Goal: Task Accomplishment & Management: Complete application form

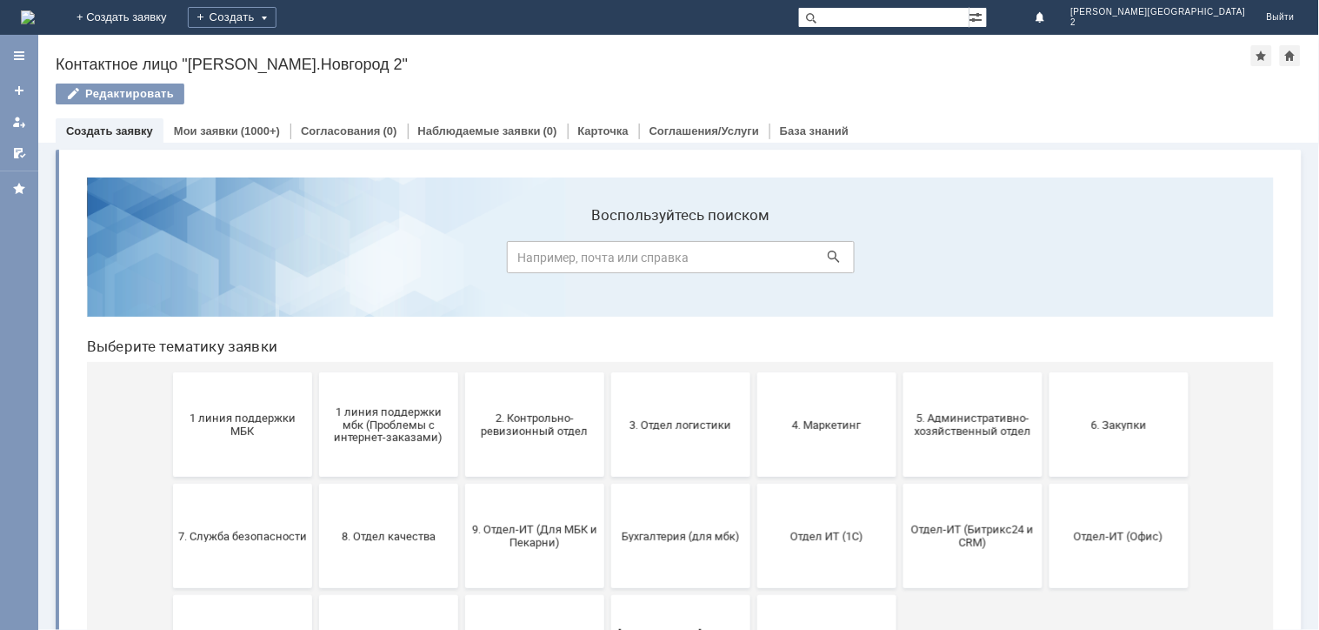
click at [703, 374] on button "3. Отдел логистики" at bounding box center [679, 423] width 139 height 104
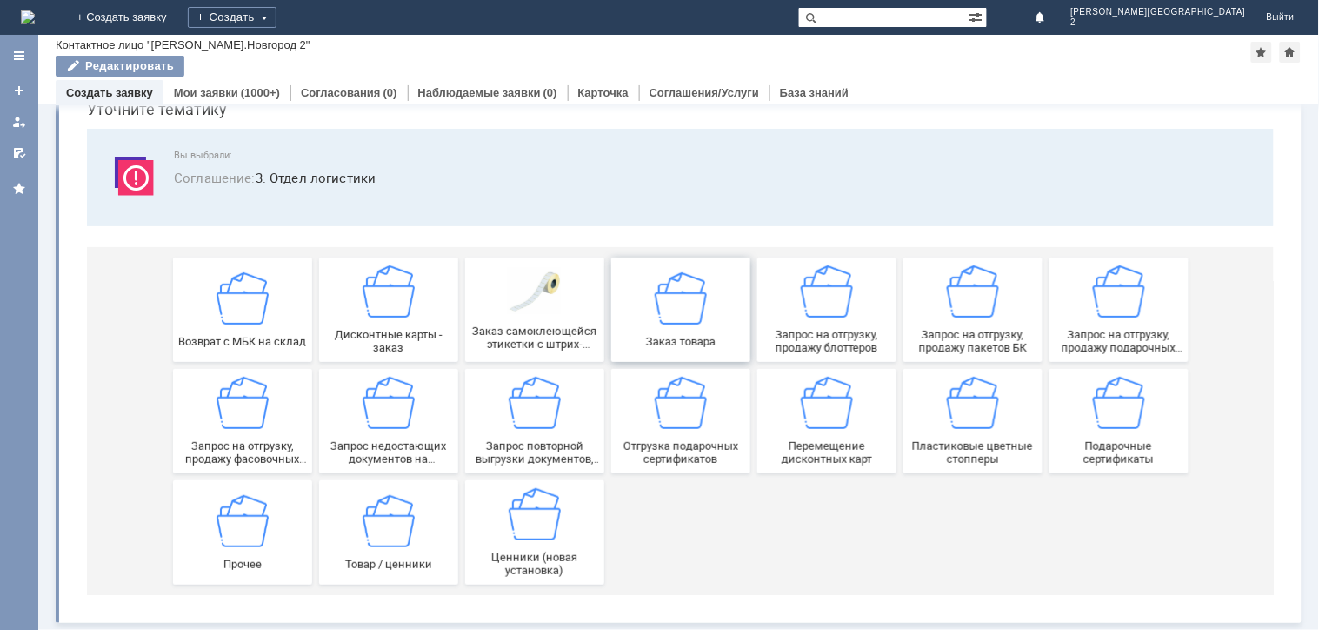
scroll to position [79, 0]
click at [250, 438] on span "Запрос на отгрузку, продажу фасовочных пакетов" at bounding box center [241, 451] width 129 height 26
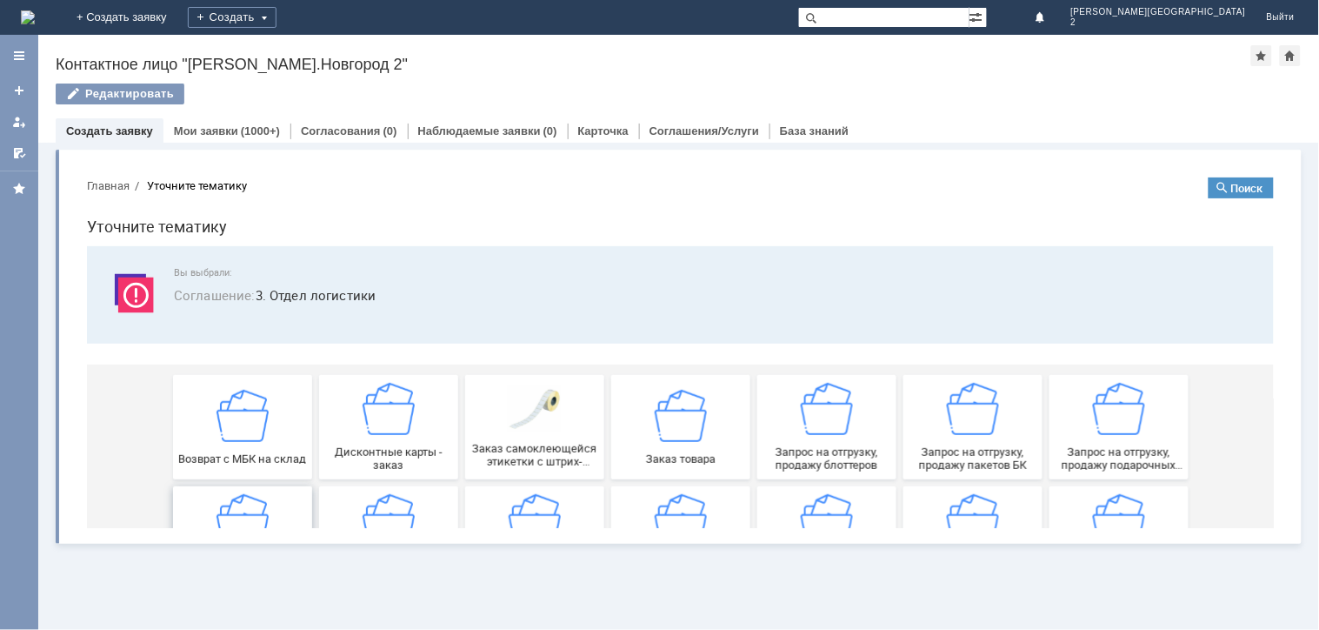
scroll to position [0, 0]
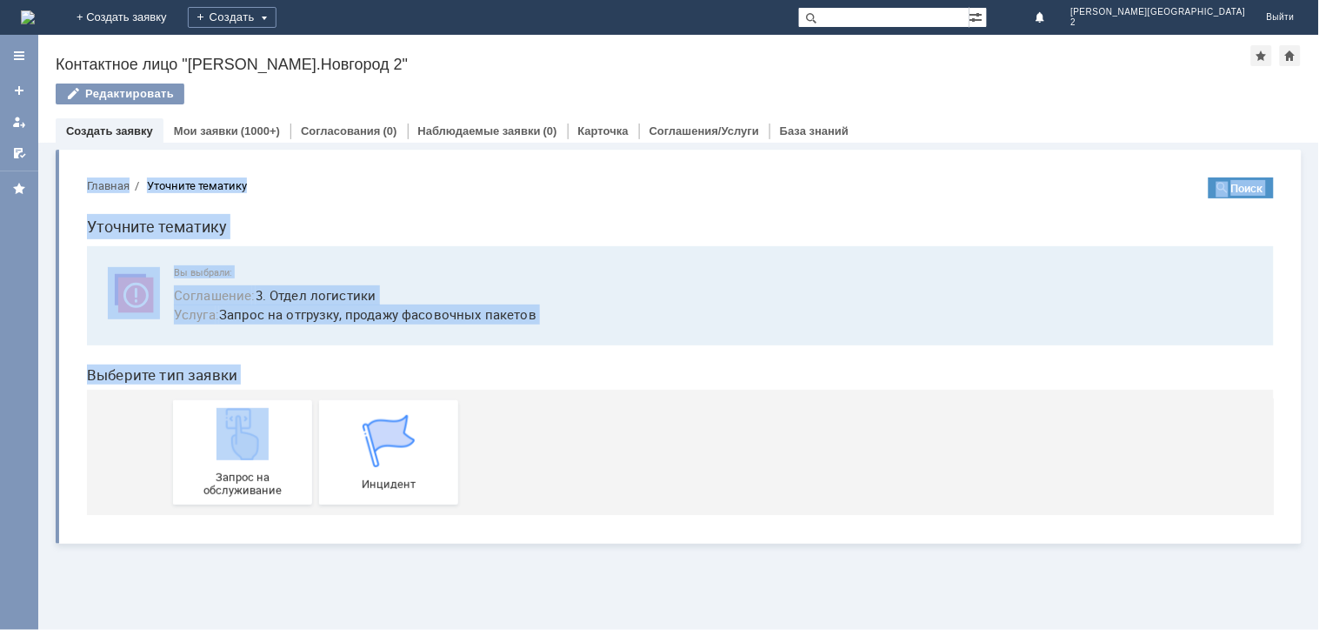
click at [250, 443] on html "Главная Уточните тематику Поиск Уточните тематику Вы выбрали: Соглашение : 3. О…" at bounding box center [679, 345] width 1215 height 365
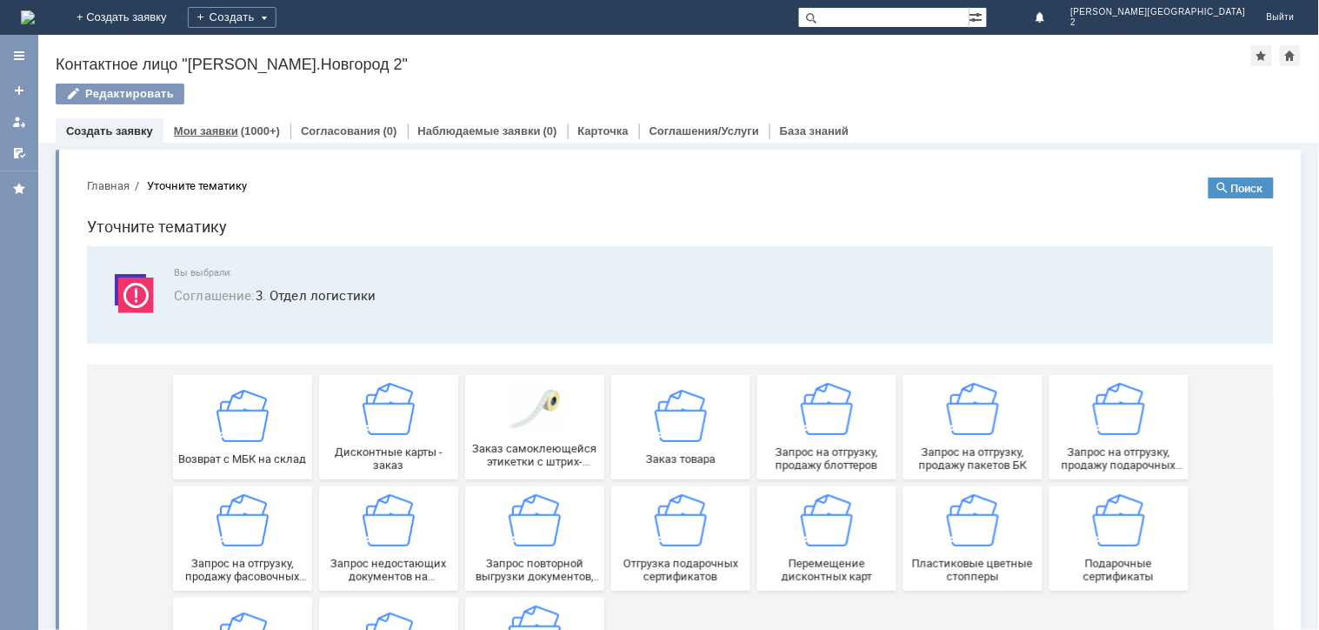
click at [203, 135] on link "Мои заявки" at bounding box center [206, 130] width 64 height 13
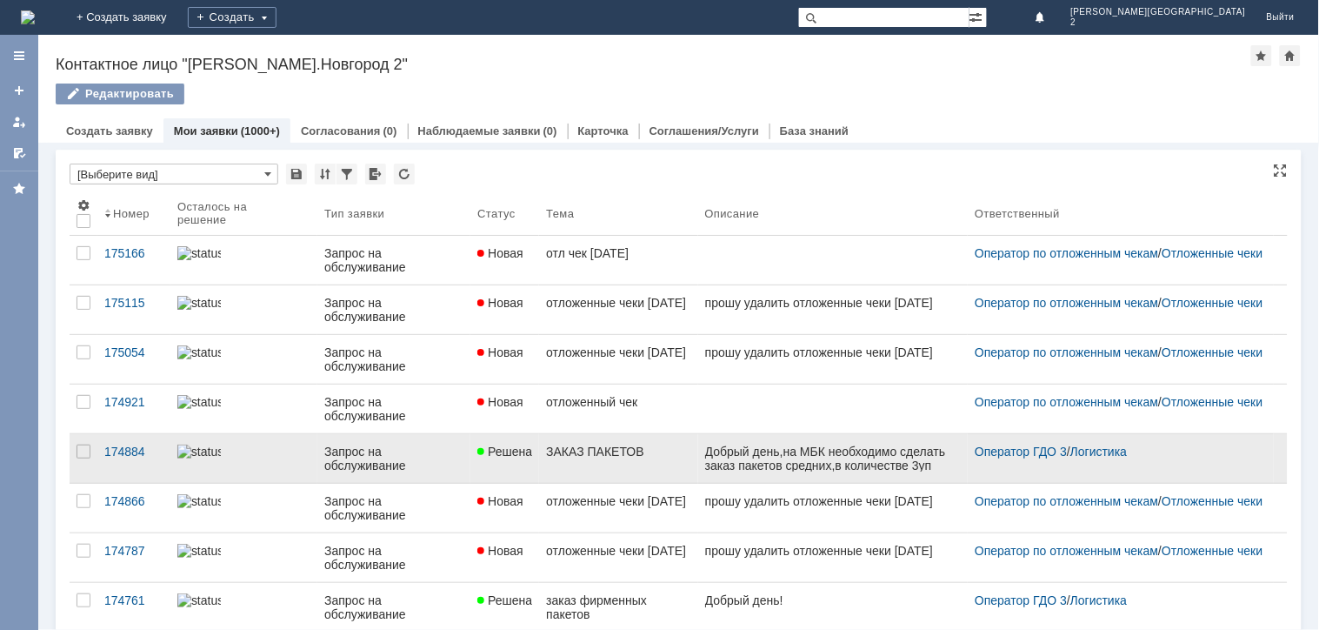
click at [426, 472] on div "Запрос на обслуживание" at bounding box center [393, 458] width 139 height 28
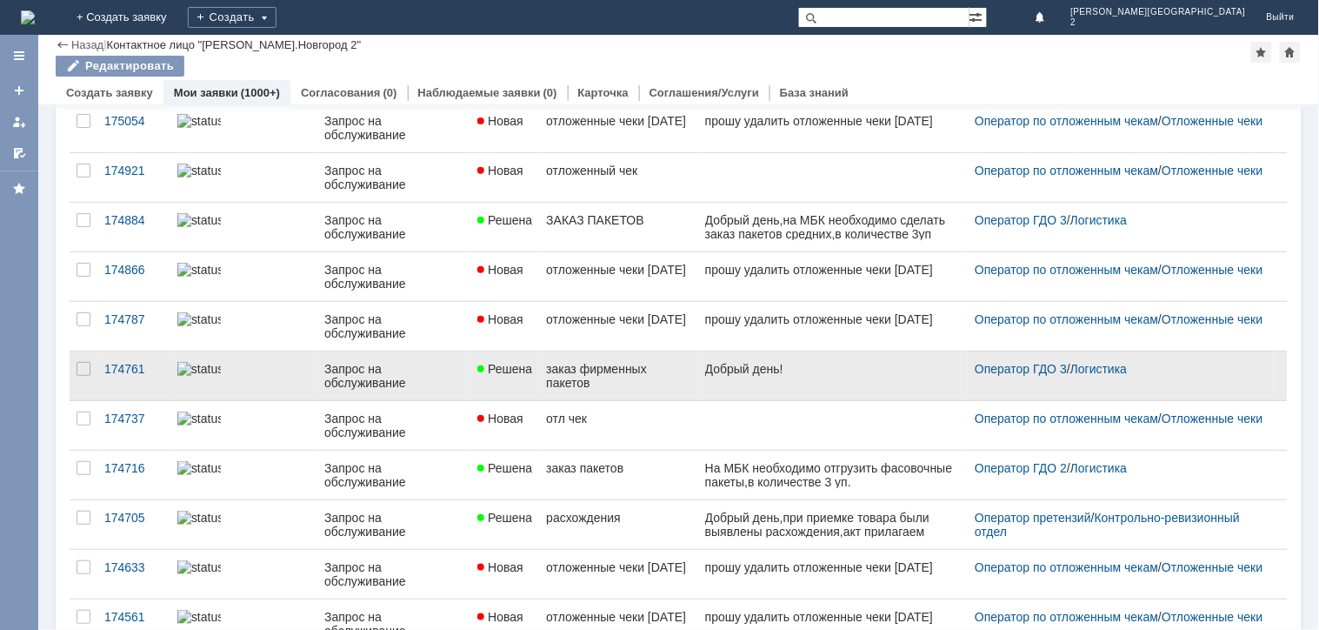
click at [430, 378] on div "Запрос на обслуживание" at bounding box center [393, 376] width 139 height 28
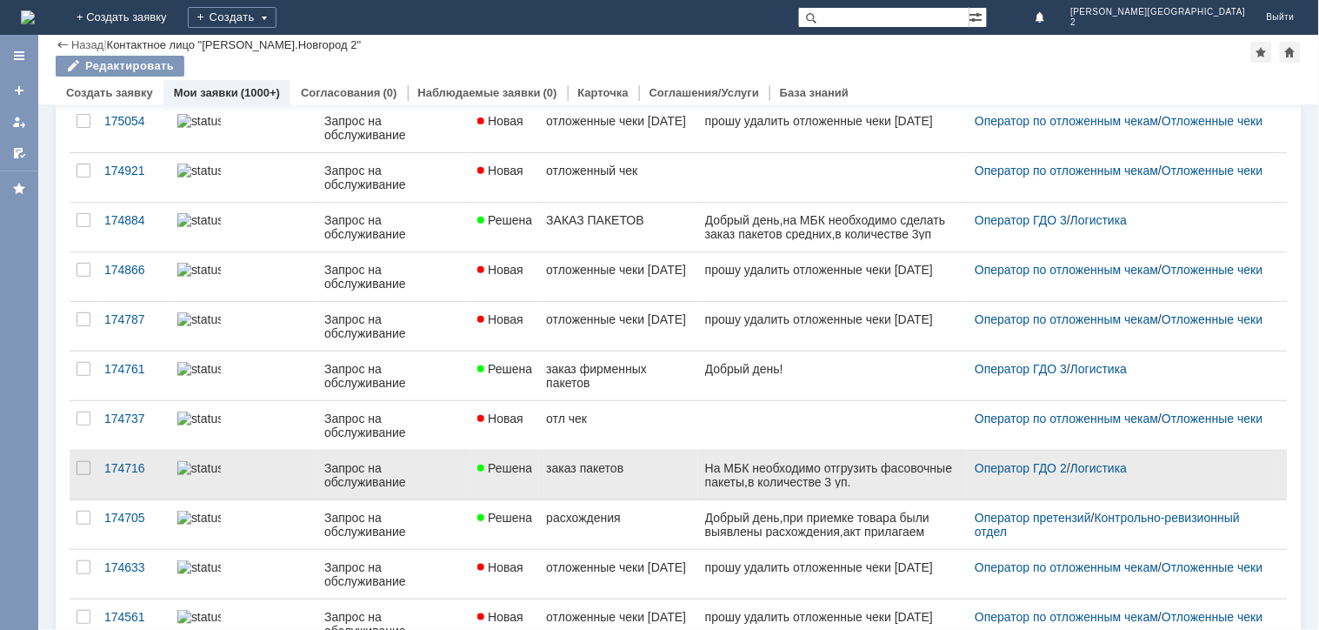
click at [518, 477] on link "Решена" at bounding box center [504, 474] width 69 height 49
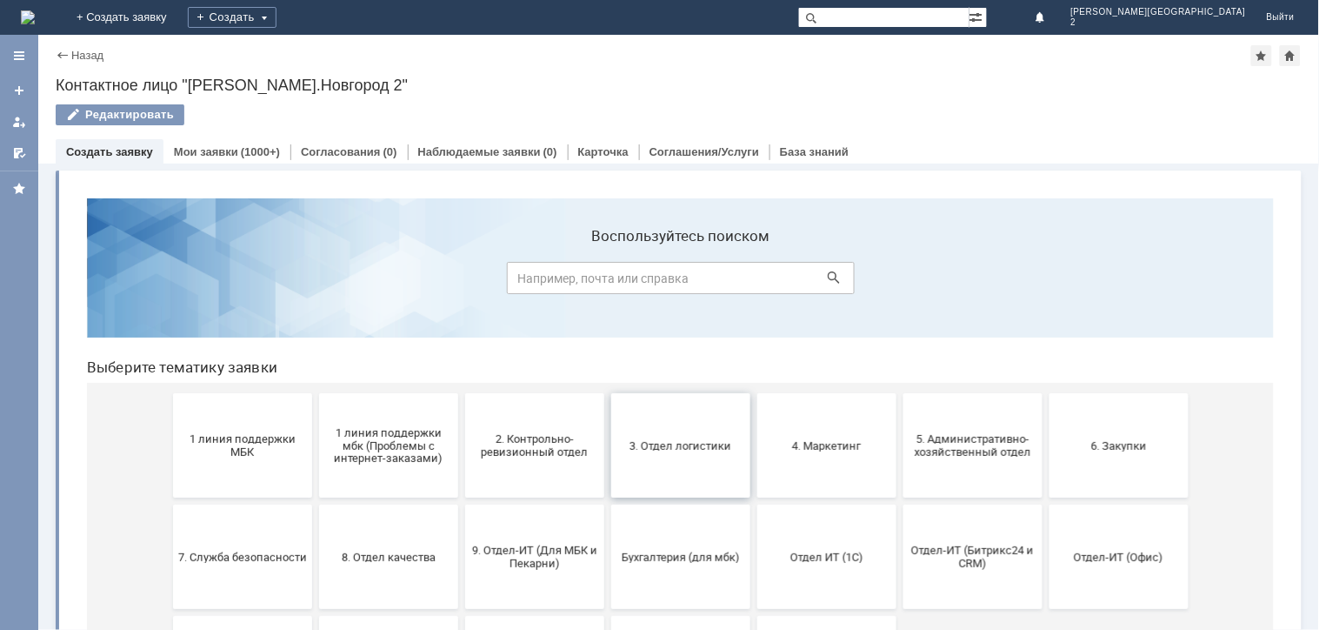
click at [703, 456] on button "3. Отдел логистики" at bounding box center [679, 444] width 139 height 104
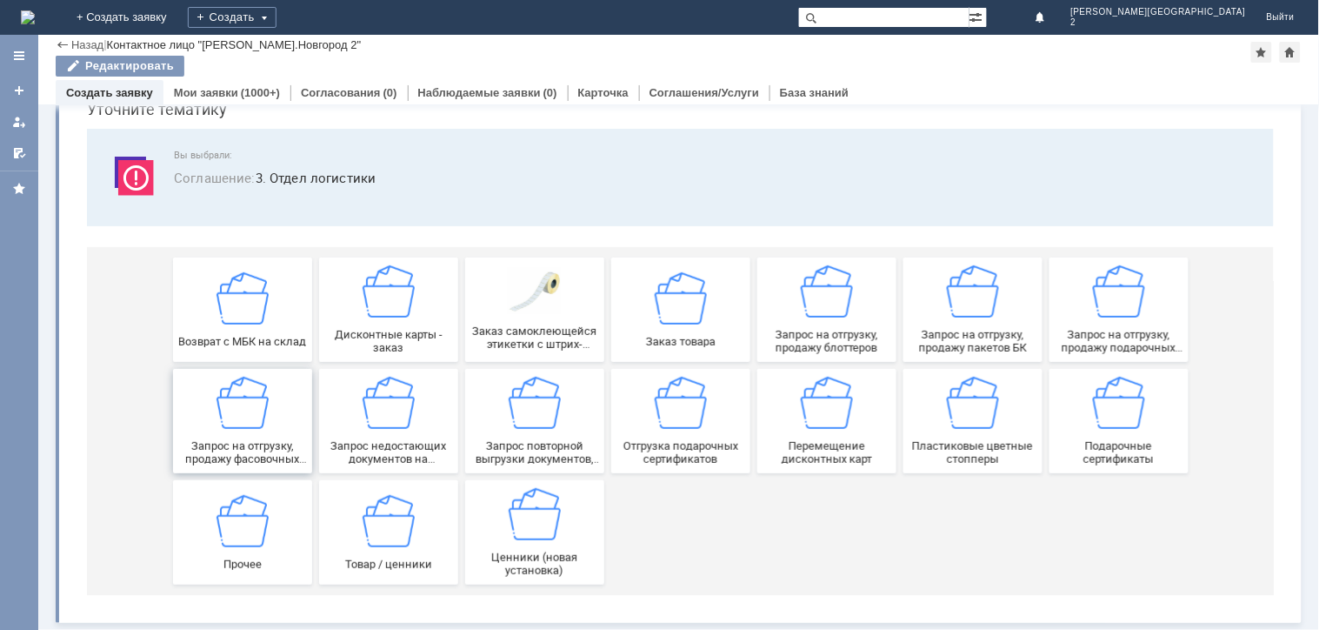
click at [270, 457] on span "Запрос на отгрузку, продажу фасовочных пакетов" at bounding box center [241, 451] width 129 height 26
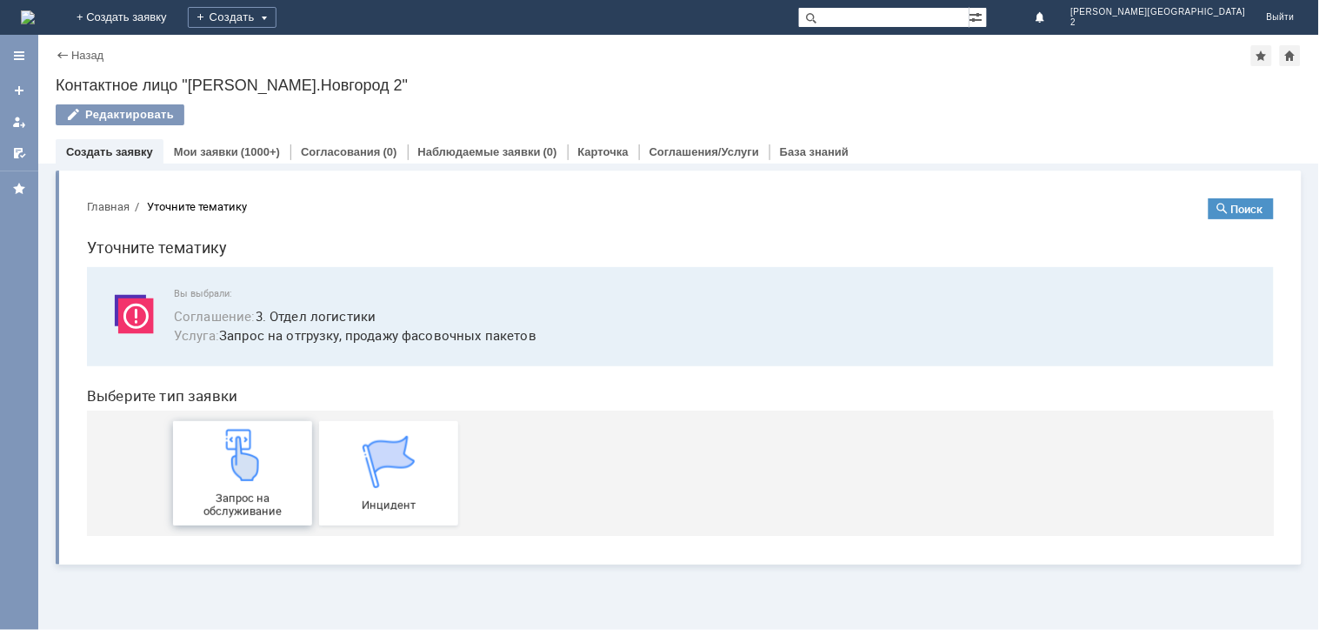
click at [246, 506] on span "Запрос на обслуживание" at bounding box center [241, 503] width 129 height 26
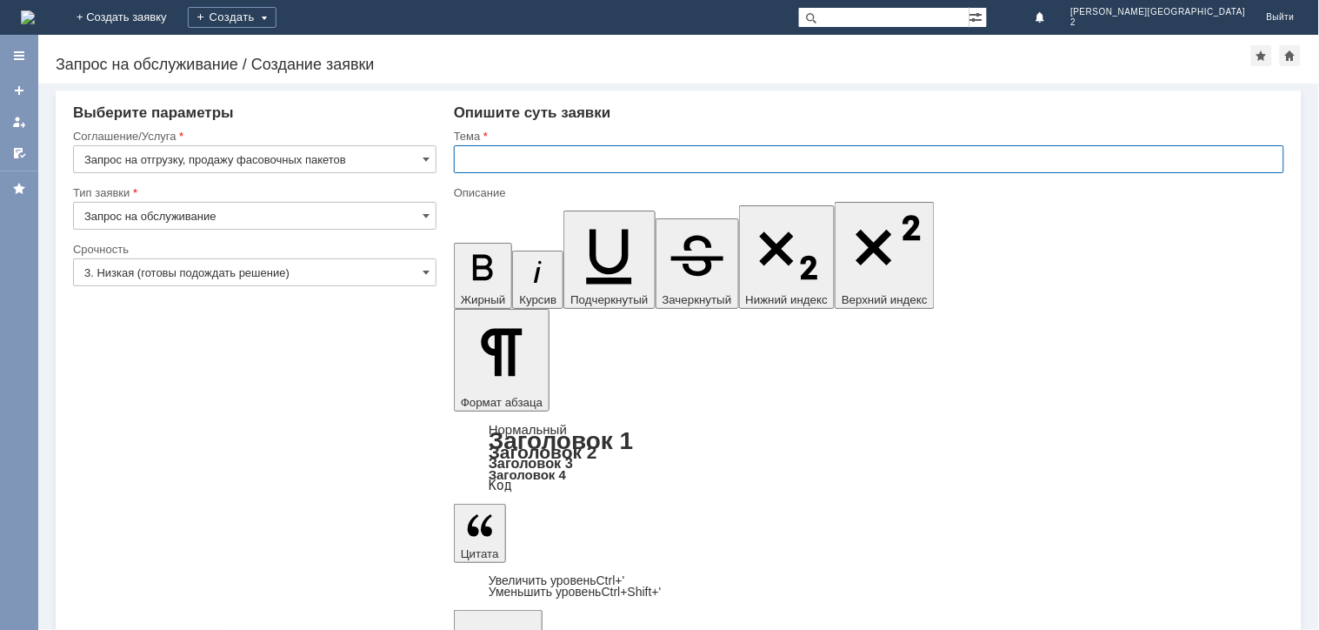
click at [481, 151] on input "text" at bounding box center [869, 159] width 830 height 28
type input "ЗАКАЗ ПАКЕТОВ"
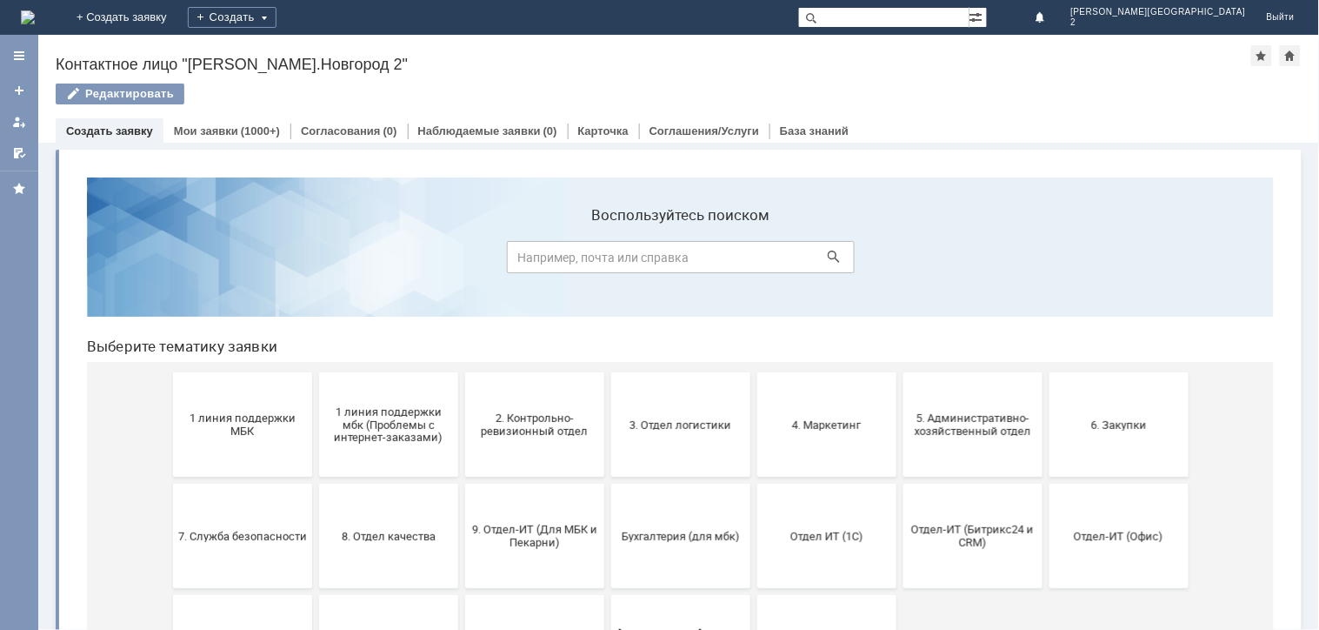
click at [683, 448] on button "3. Отдел логистики" at bounding box center [679, 423] width 139 height 104
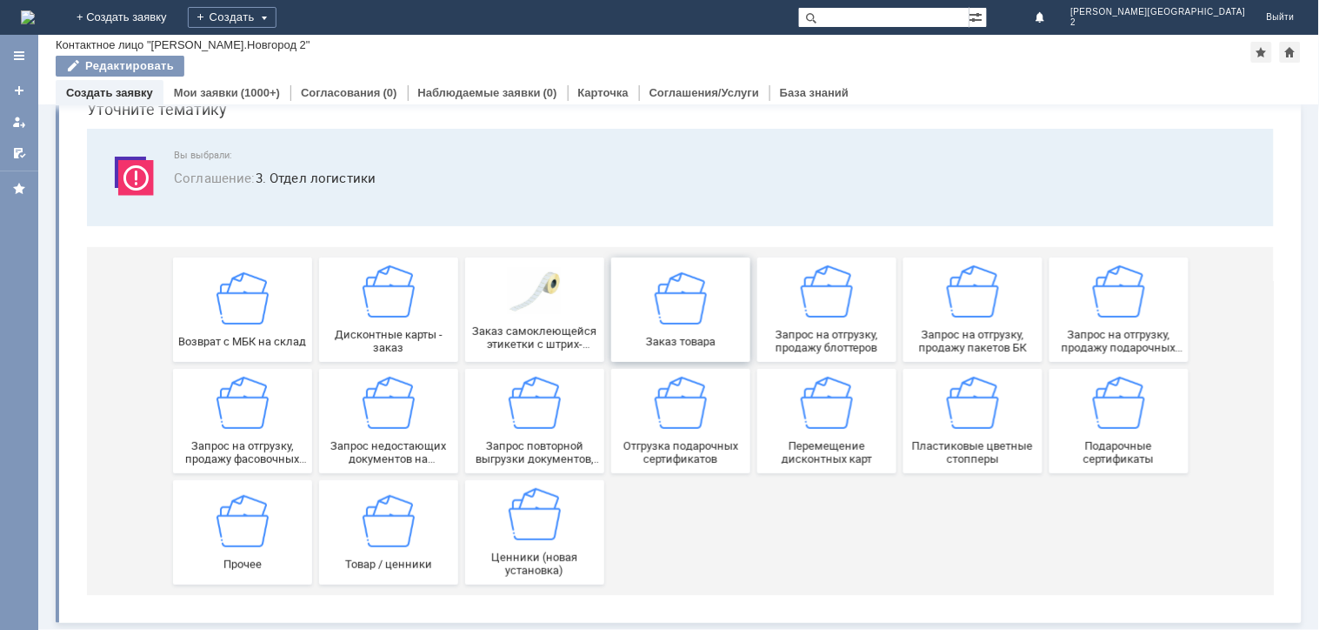
scroll to position [79, 0]
drag, startPoint x: 383, startPoint y: 335, endPoint x: 457, endPoint y: 381, distance: 87.1
click at [383, 335] on span "Дисконтные карты - заказ" at bounding box center [387, 340] width 129 height 26
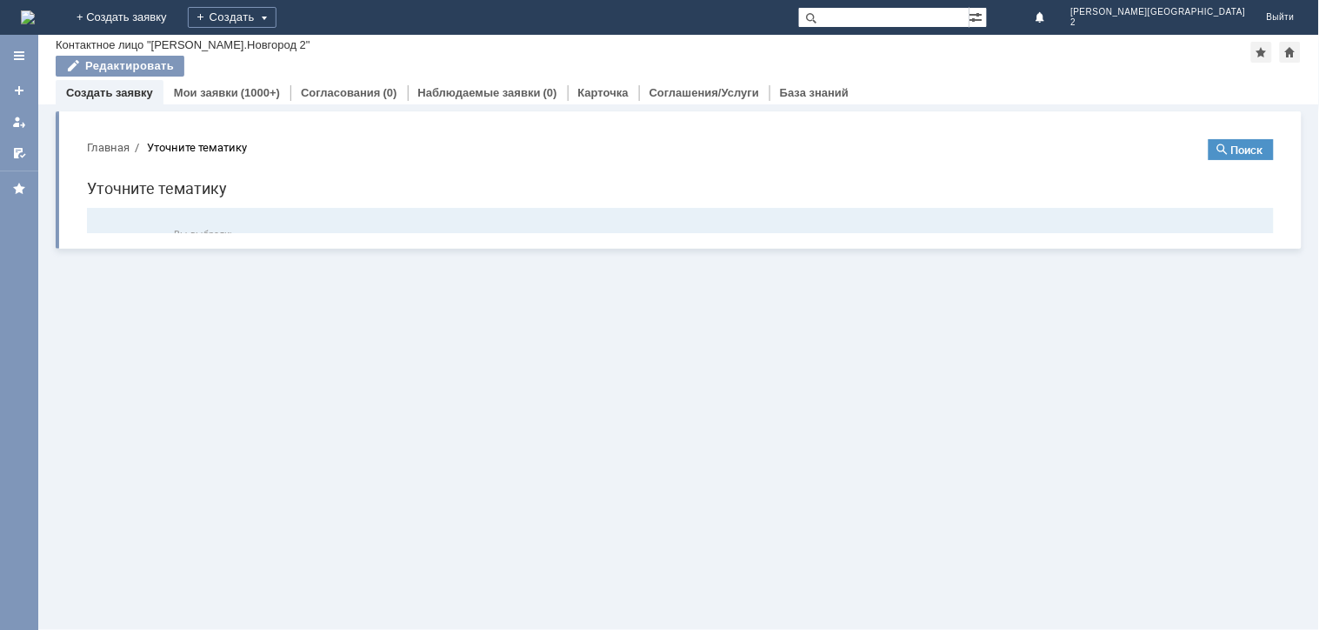
scroll to position [0, 0]
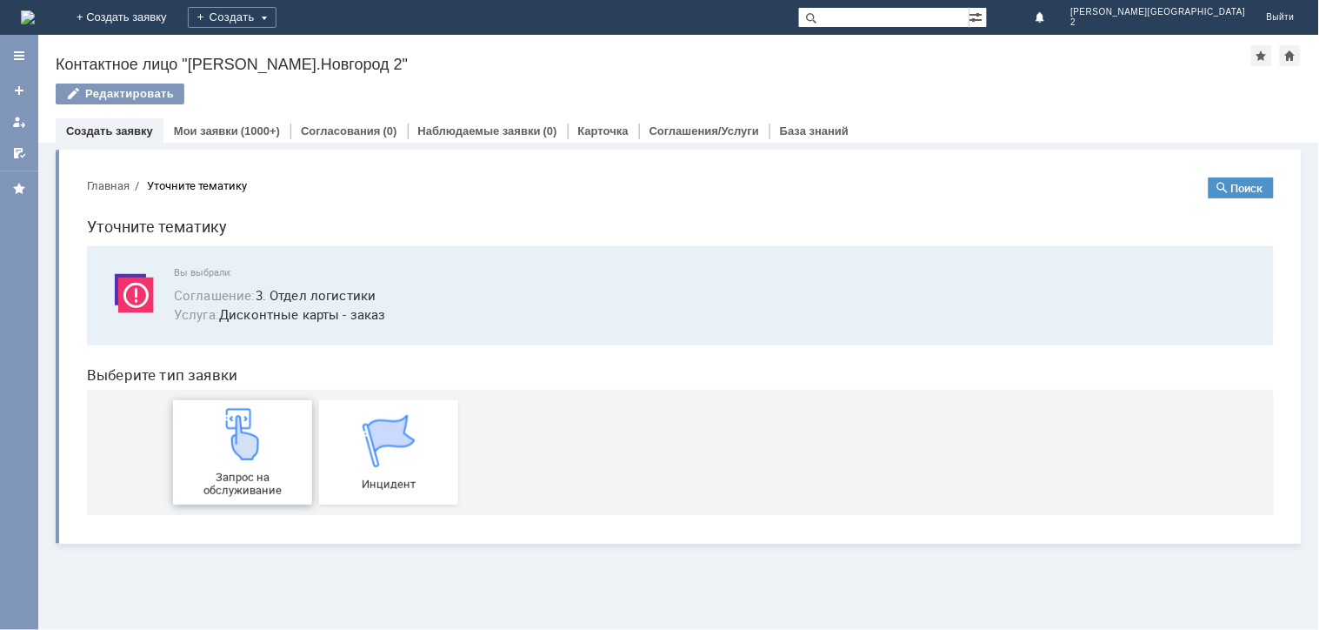
click at [255, 471] on span "Запрос на обслуживание" at bounding box center [241, 483] width 129 height 26
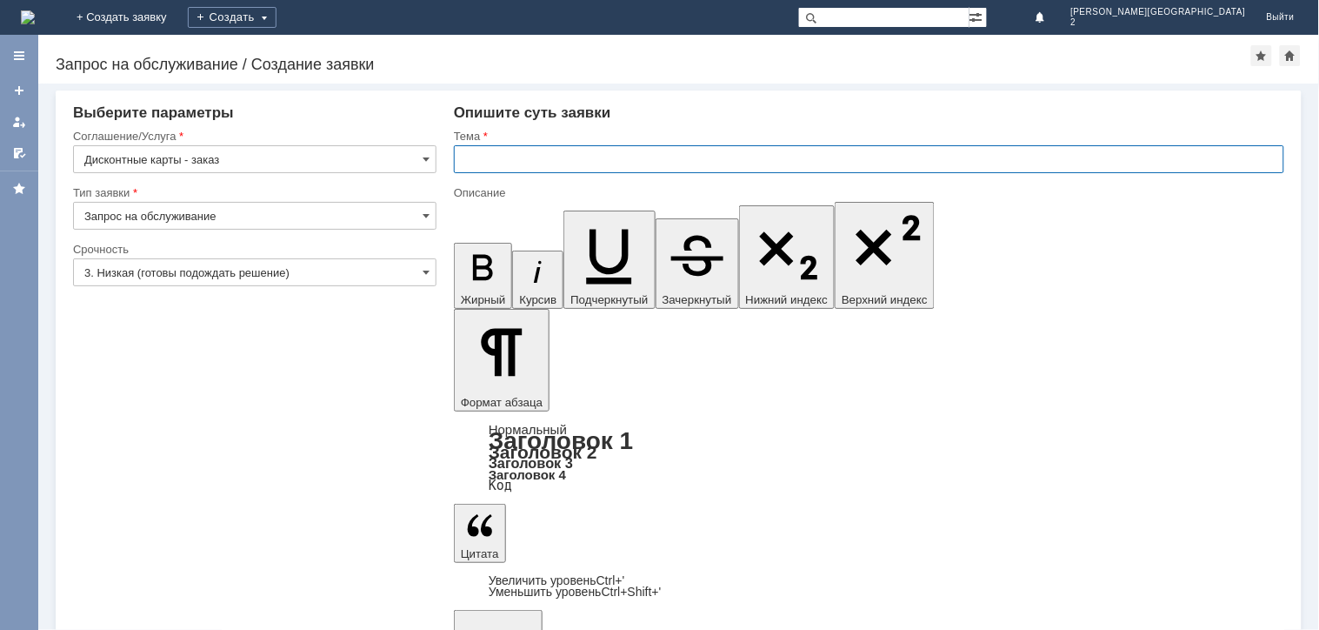
click at [485, 163] on input "text" at bounding box center [869, 159] width 830 height 28
type input "заказ ДК"
